Goal: Task Accomplishment & Management: Complete application form

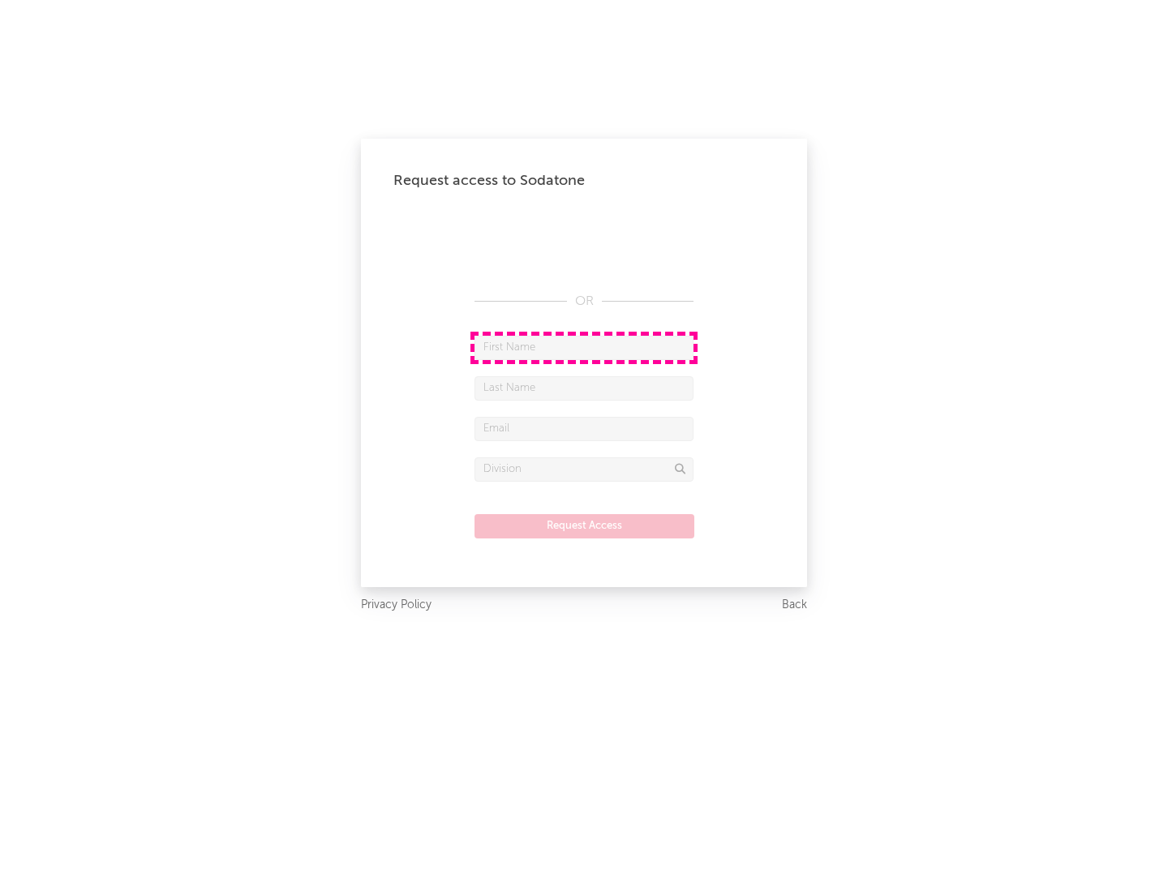
click at [584, 347] on input "text" at bounding box center [584, 348] width 219 height 24
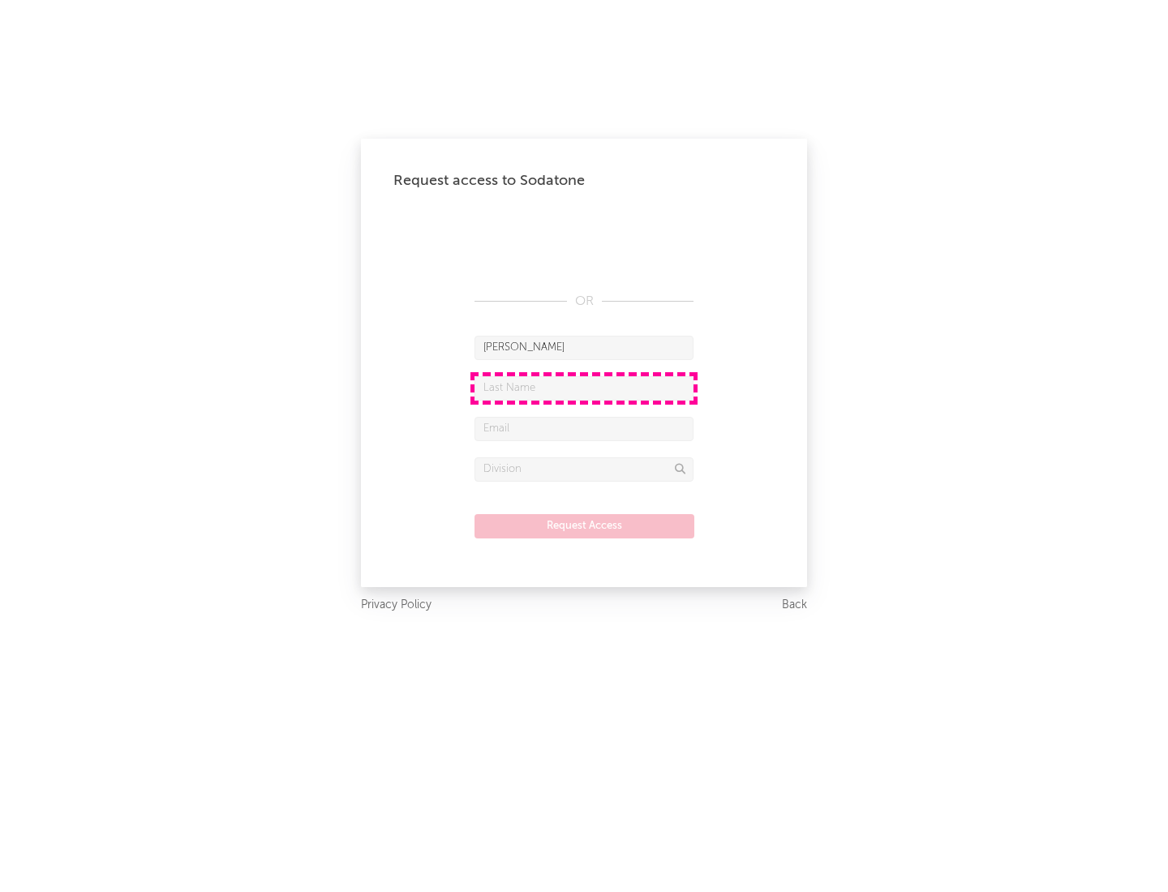
type input "[PERSON_NAME]"
click at [584, 388] on input "text" at bounding box center [584, 388] width 219 height 24
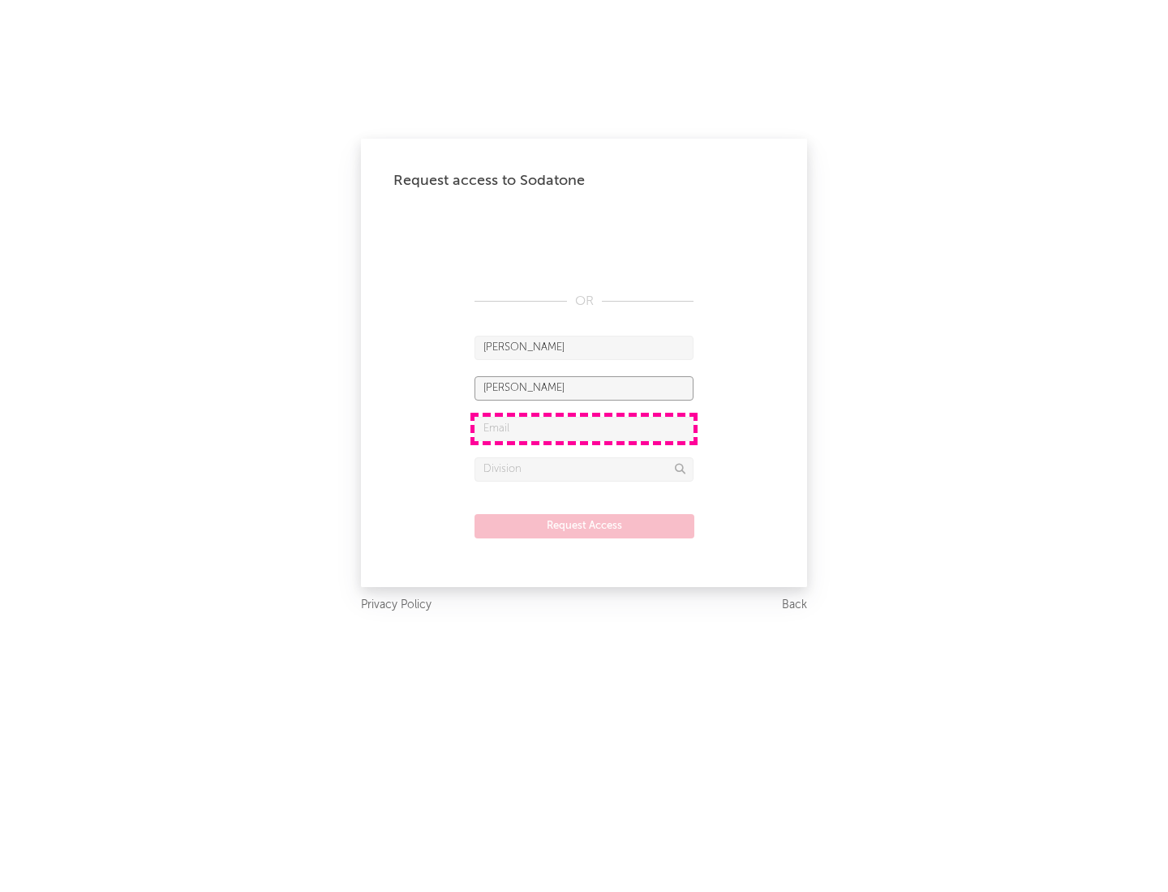
type input "[PERSON_NAME]"
click at [584, 428] on input "text" at bounding box center [584, 429] width 219 height 24
type input "[EMAIL_ADDRESS][DOMAIN_NAME]"
click at [584, 469] on input "text" at bounding box center [584, 470] width 219 height 24
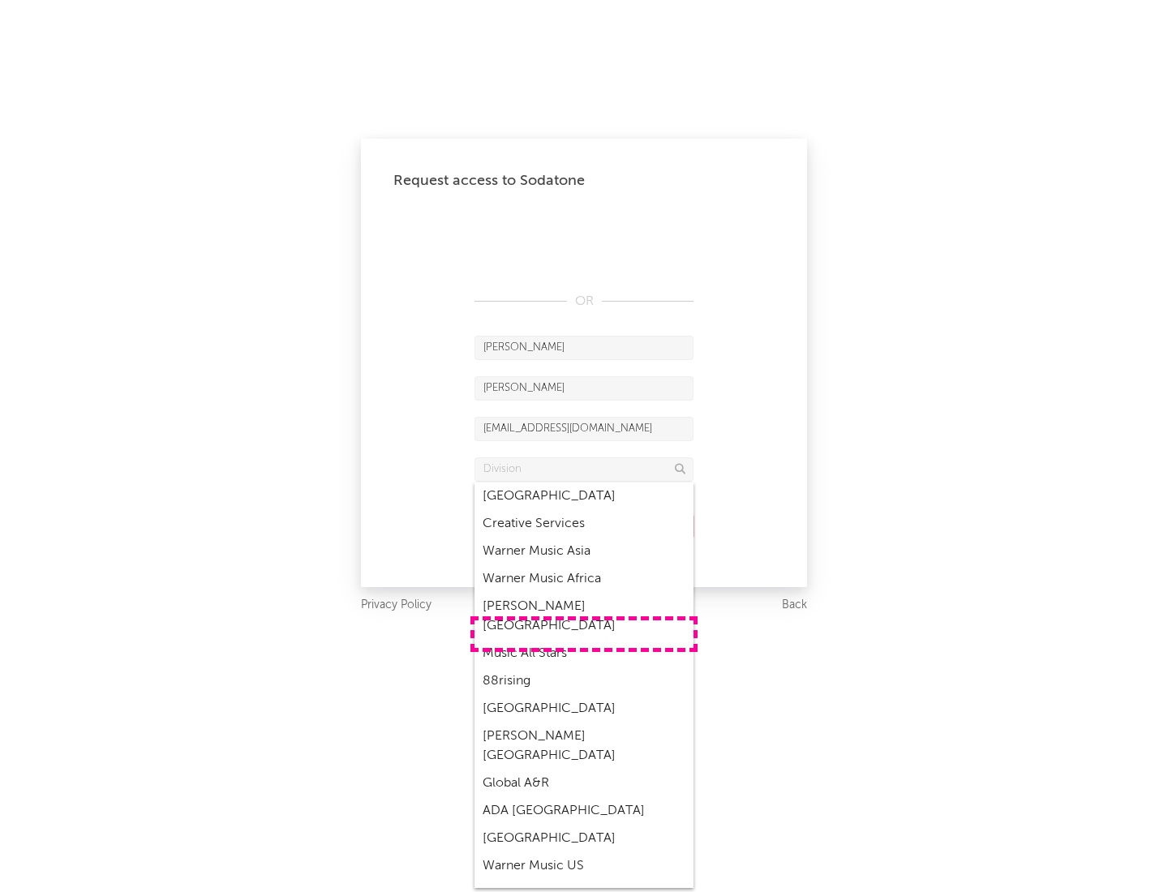
click at [584, 640] on div "Music All Stars" at bounding box center [584, 654] width 219 height 28
type input "Music All Stars"
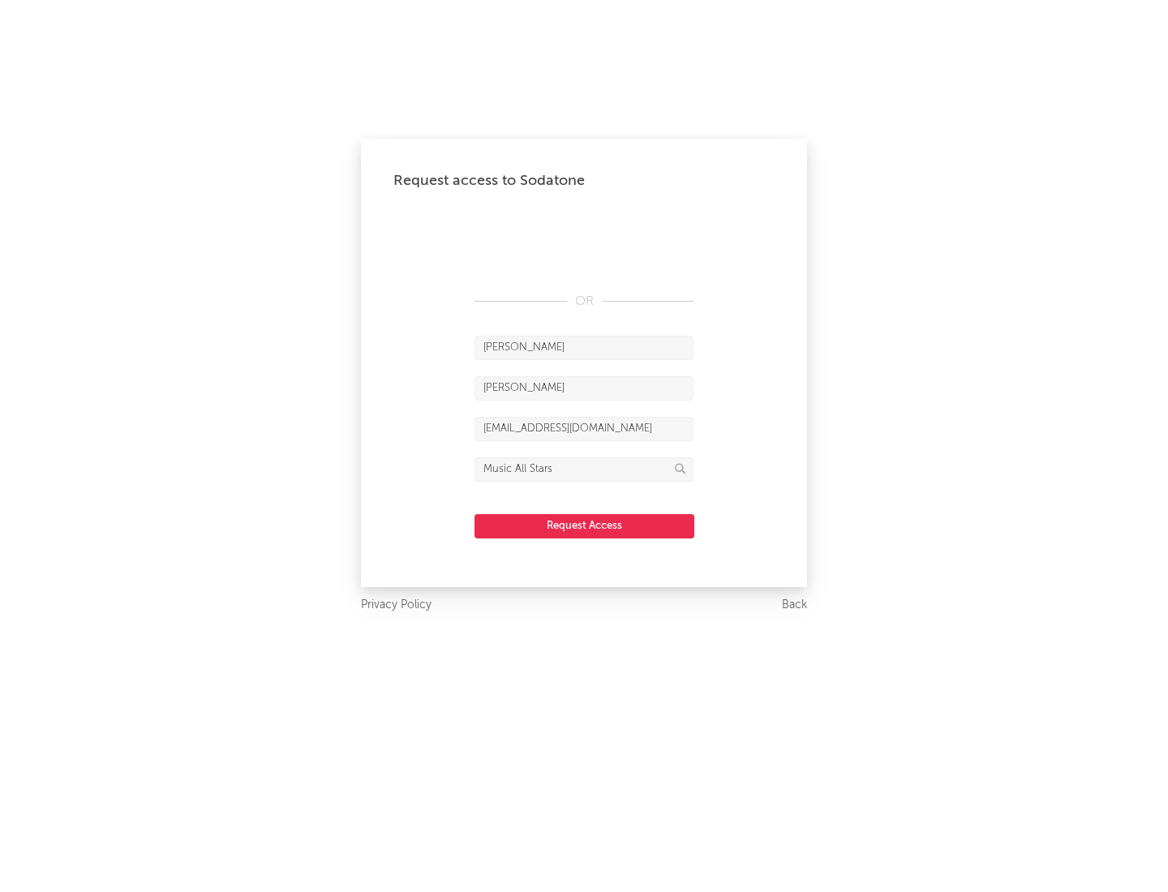
click at [584, 526] on button "Request Access" at bounding box center [585, 526] width 220 height 24
